Goal: Task Accomplishment & Management: Use online tool/utility

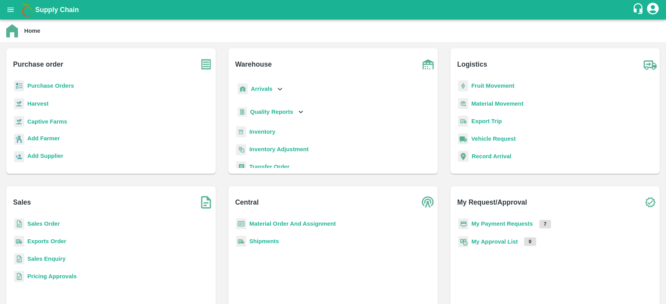
click at [517, 150] on div "Vehicle Request" at bounding box center [555, 142] width 197 height 18
click at [57, 89] on b "Purchase Orders" at bounding box center [50, 86] width 47 height 6
click at [57, 89] on main "Home Purchase order Purchase Orders Harvest Captive Farms Add Farmer Add Suppli…" at bounding box center [333, 162] width 666 height 285
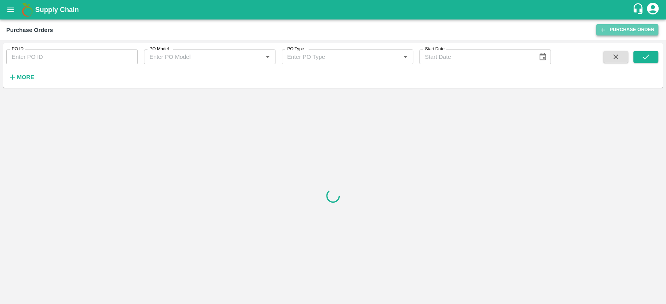
click at [606, 25] on link "Purchase Order" at bounding box center [627, 29] width 62 height 11
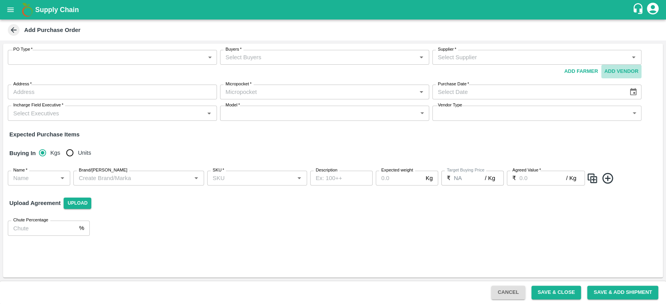
click at [617, 75] on button "Add Vendor" at bounding box center [621, 72] width 40 height 14
